Goal: Information Seeking & Learning: Learn about a topic

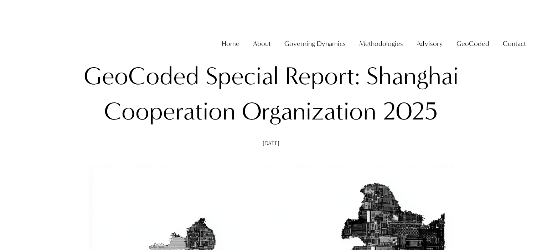
scroll to position [95, 0]
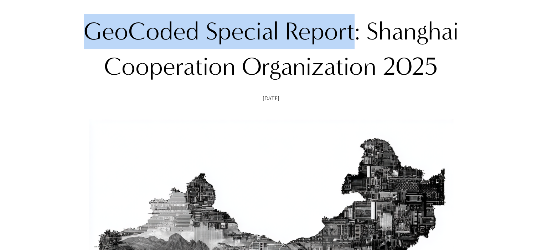
drag, startPoint x: 86, startPoint y: 22, endPoint x: 353, endPoint y: 40, distance: 267.3
click at [353, 40] on h1 "GeoCoded Special Report: Shanghai Cooperation Organization 2025" at bounding box center [271, 49] width 402 height 71
copy h1 "GeoCoded Special Report"
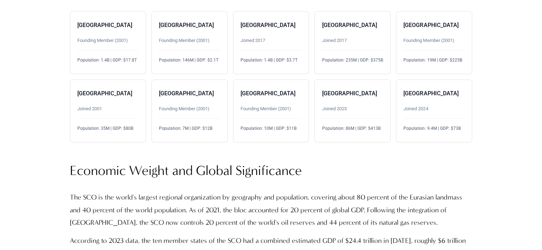
scroll to position [1615, 0]
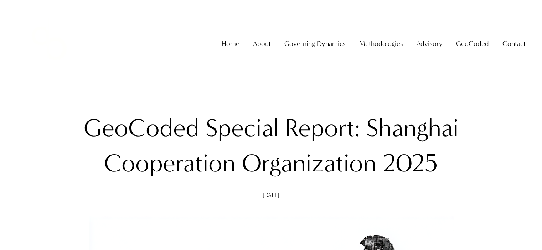
drag, startPoint x: 0, startPoint y: 0, endPoint x: 141, endPoint y: 87, distance: 165.5
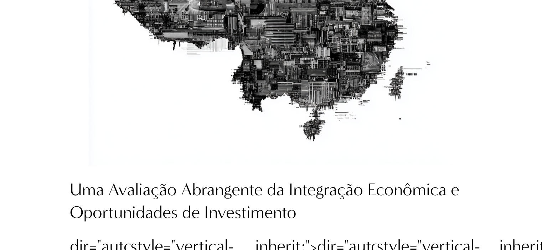
scroll to position [522, 0]
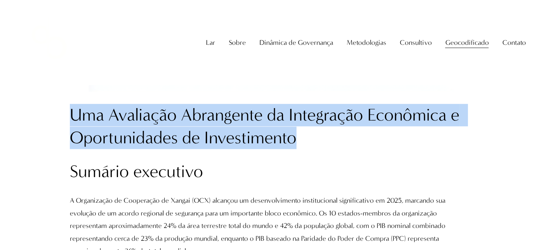
drag, startPoint x: 73, startPoint y: 114, endPoint x: 296, endPoint y: 141, distance: 224.6
click at [296, 141] on font "Uma Avaliação Abrangente da Integração Econômica e Oportunidades de Investimento" at bounding box center [267, 126] width 394 height 43
copy font "Uma Avaliação Abrangente da Integração Econômica e Oportunidades de Investimento"
